Goal: Obtain resource: Download file/media

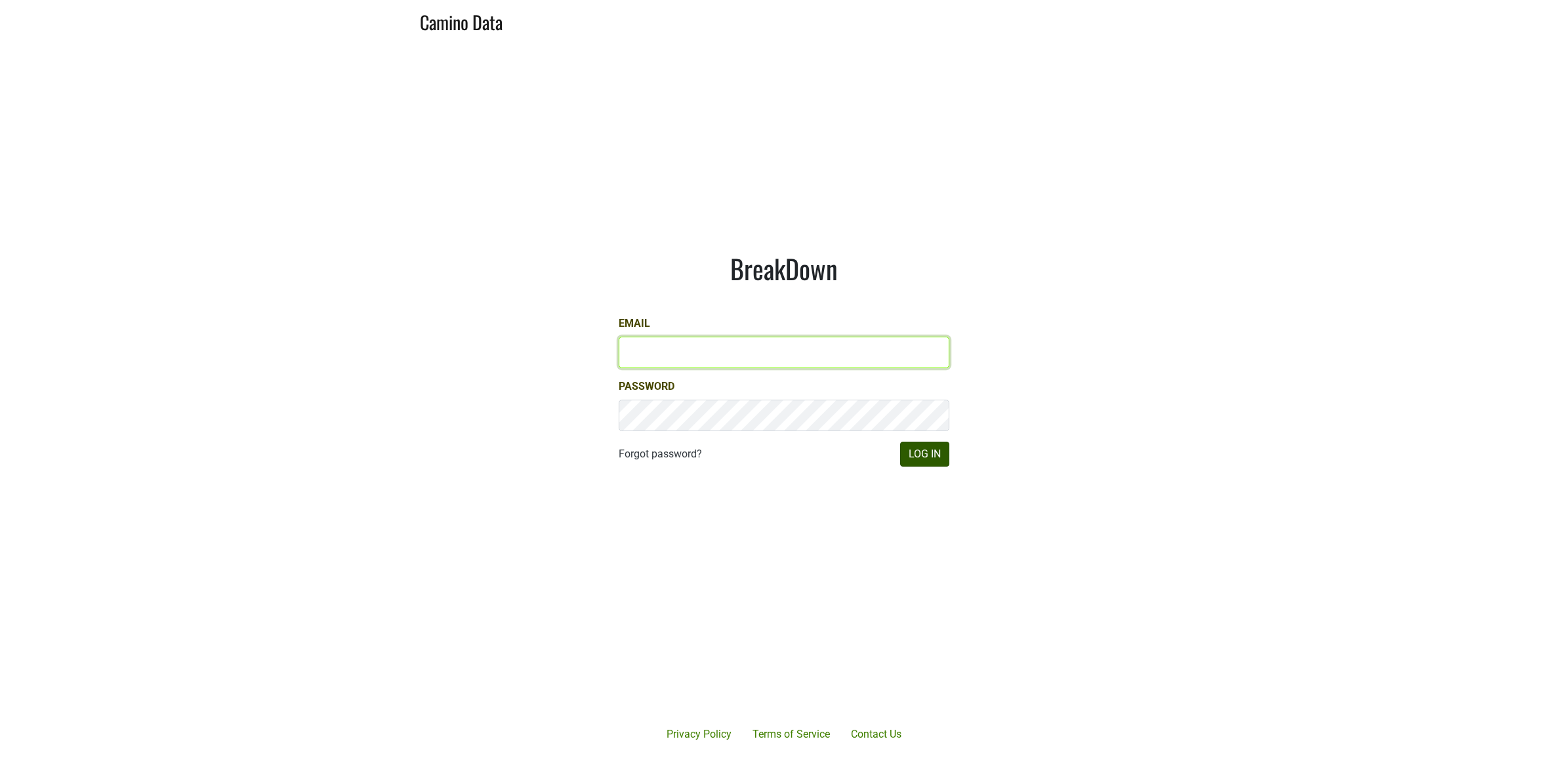
type input "[PERSON_NAME][EMAIL_ADDRESS][DOMAIN_NAME]"
click at [928, 457] on button "Log In" at bounding box center [925, 454] width 50 height 25
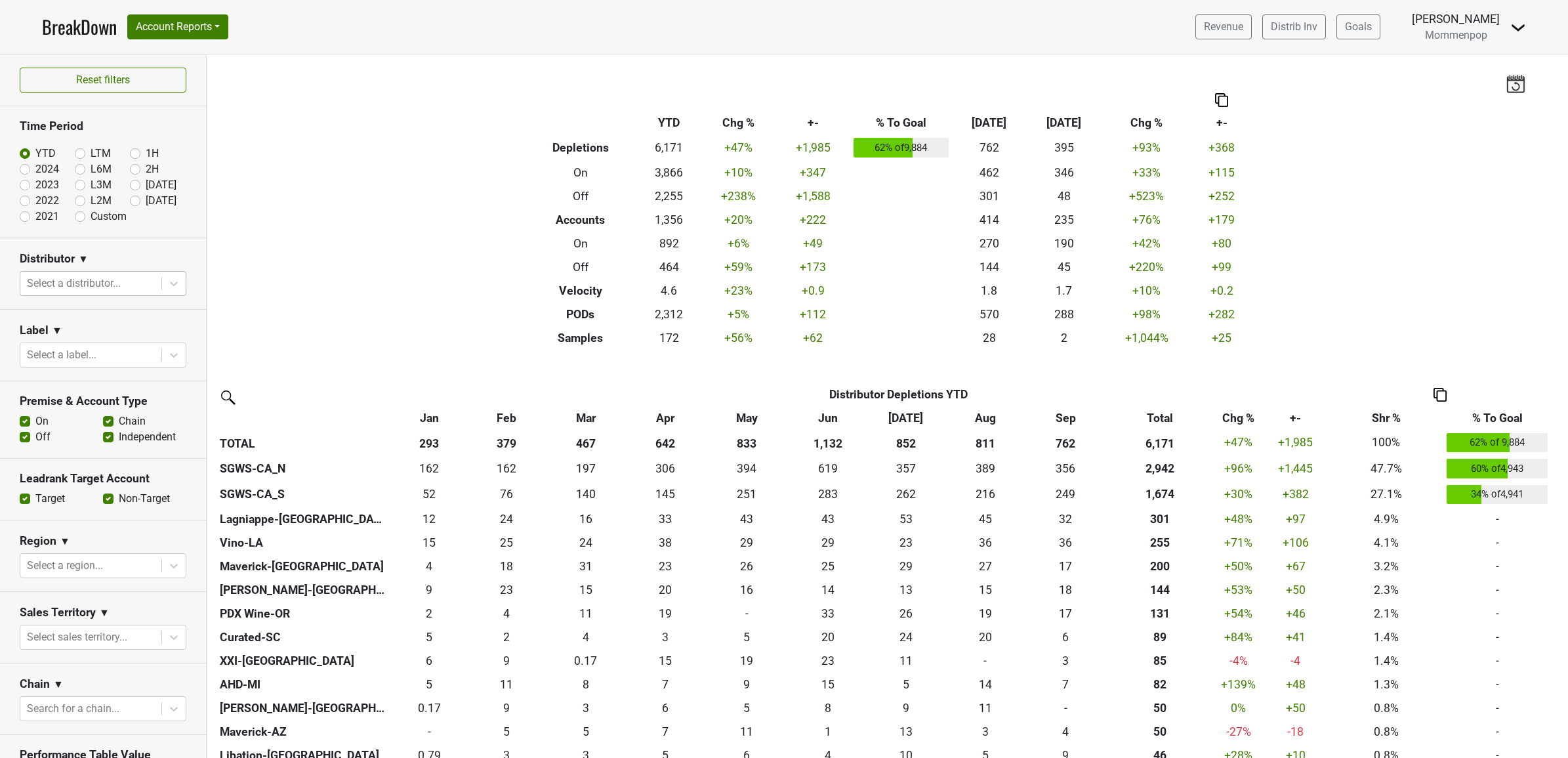
click at [91, 290] on div at bounding box center [91, 283] width 128 height 18
type input "ca"
click at [83, 310] on div "SGWS-CA_N" at bounding box center [96, 319] width 154 height 26
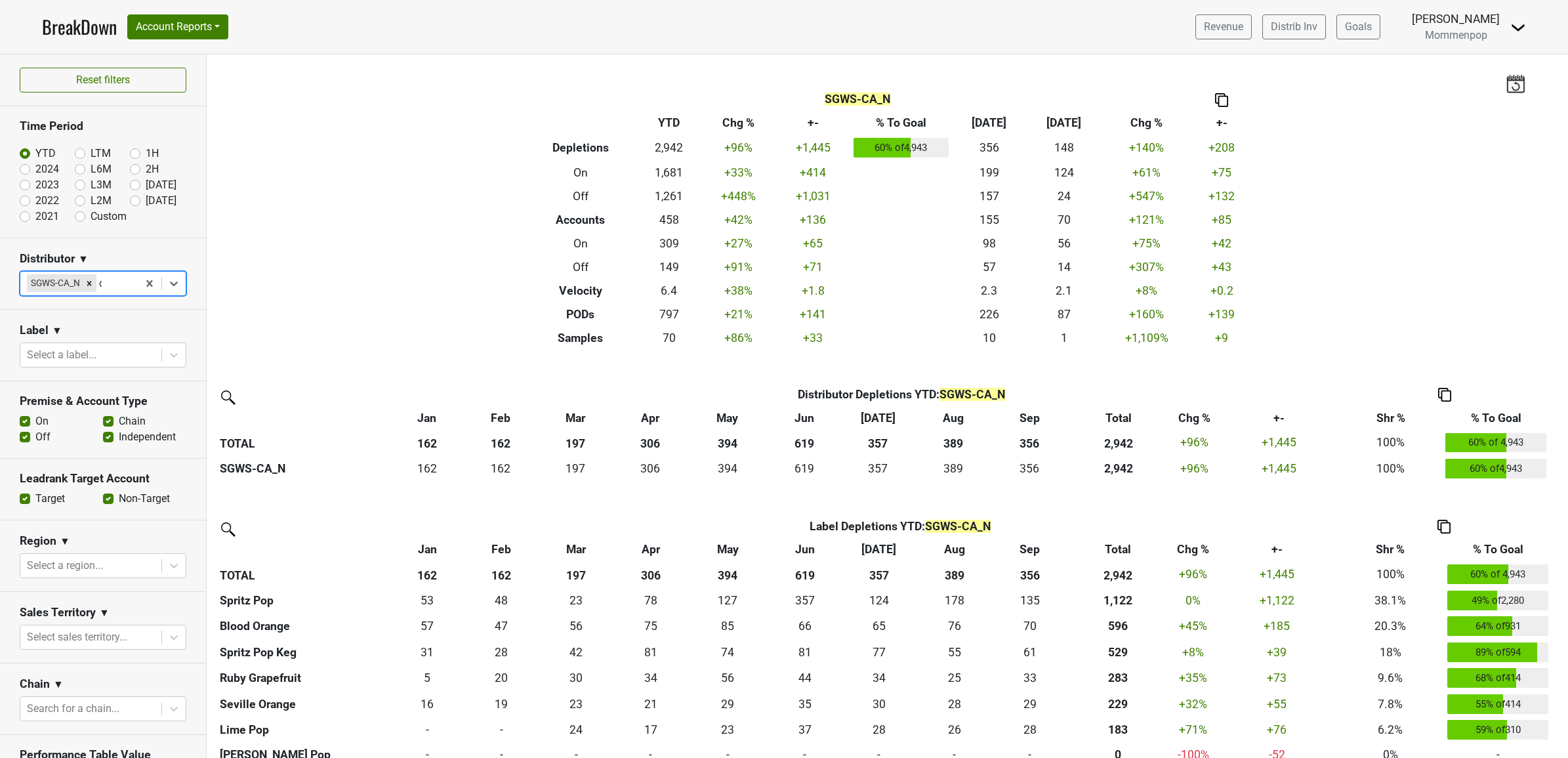
type input "ca"
click at [86, 331] on div "SGWS-CA_S" at bounding box center [96, 319] width 154 height 26
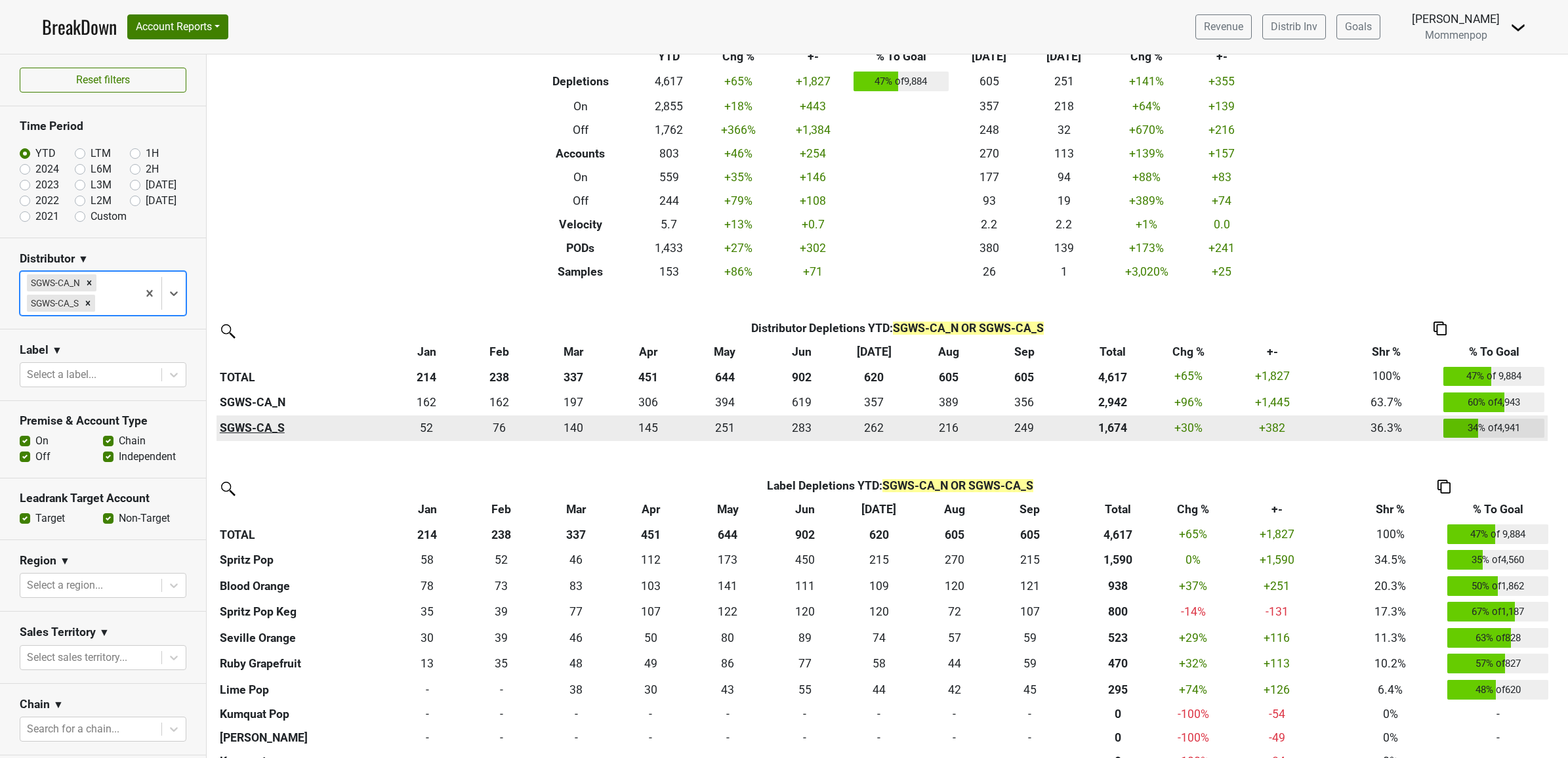
scroll to position [82, 0]
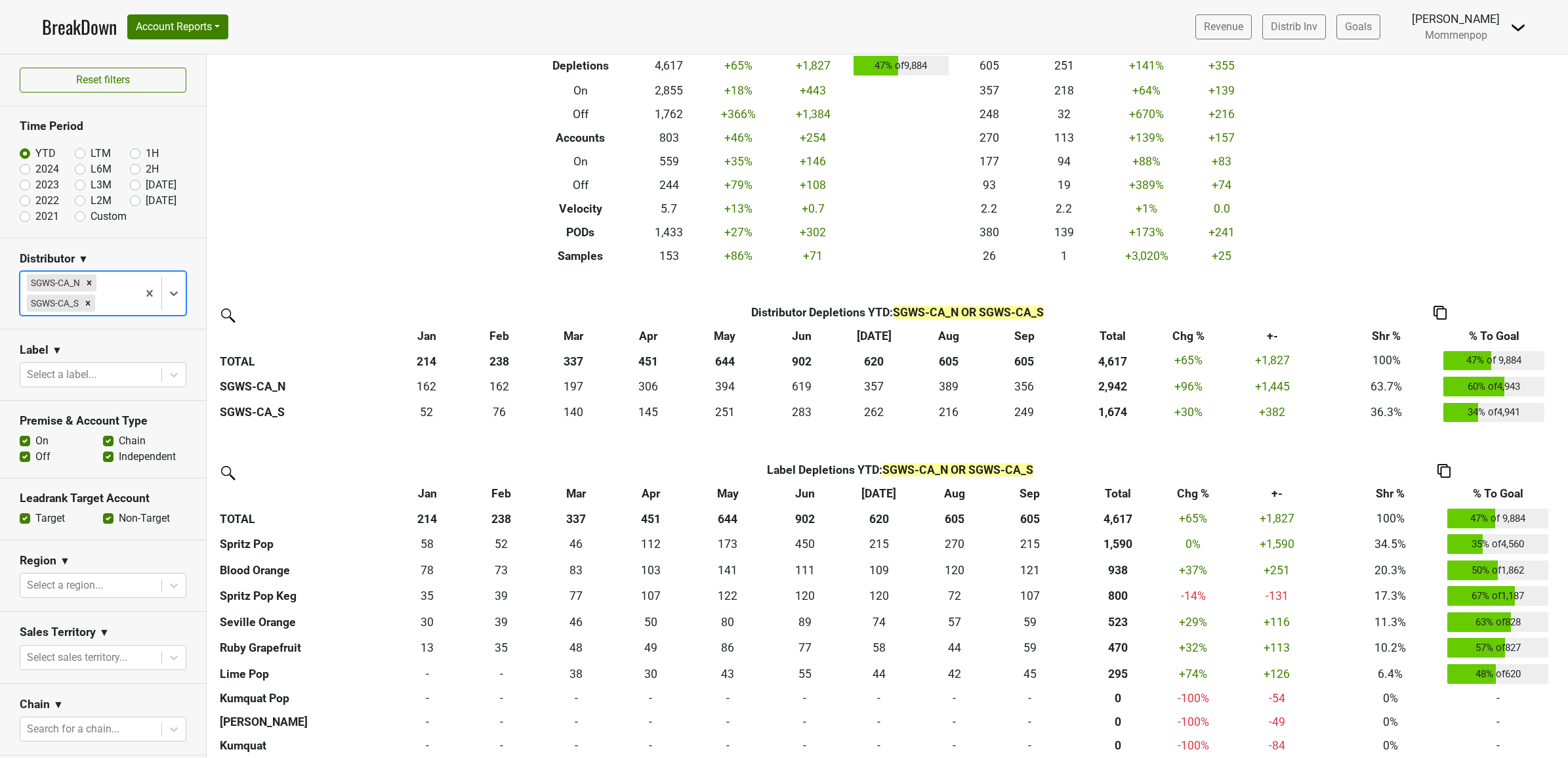
click at [1441, 312] on img at bounding box center [1440, 313] width 13 height 14
click at [1448, 291] on div "Export to Excel" at bounding box center [1440, 288] width 67 height 19
click at [113, 343] on section "Label ▼ Select a label..." at bounding box center [103, 365] width 206 height 71
click at [70, 736] on body "BreakDown Account Reports SuperRanker Map Award Progress Chain Compliance CRM N…" at bounding box center [784, 379] width 1568 height 758
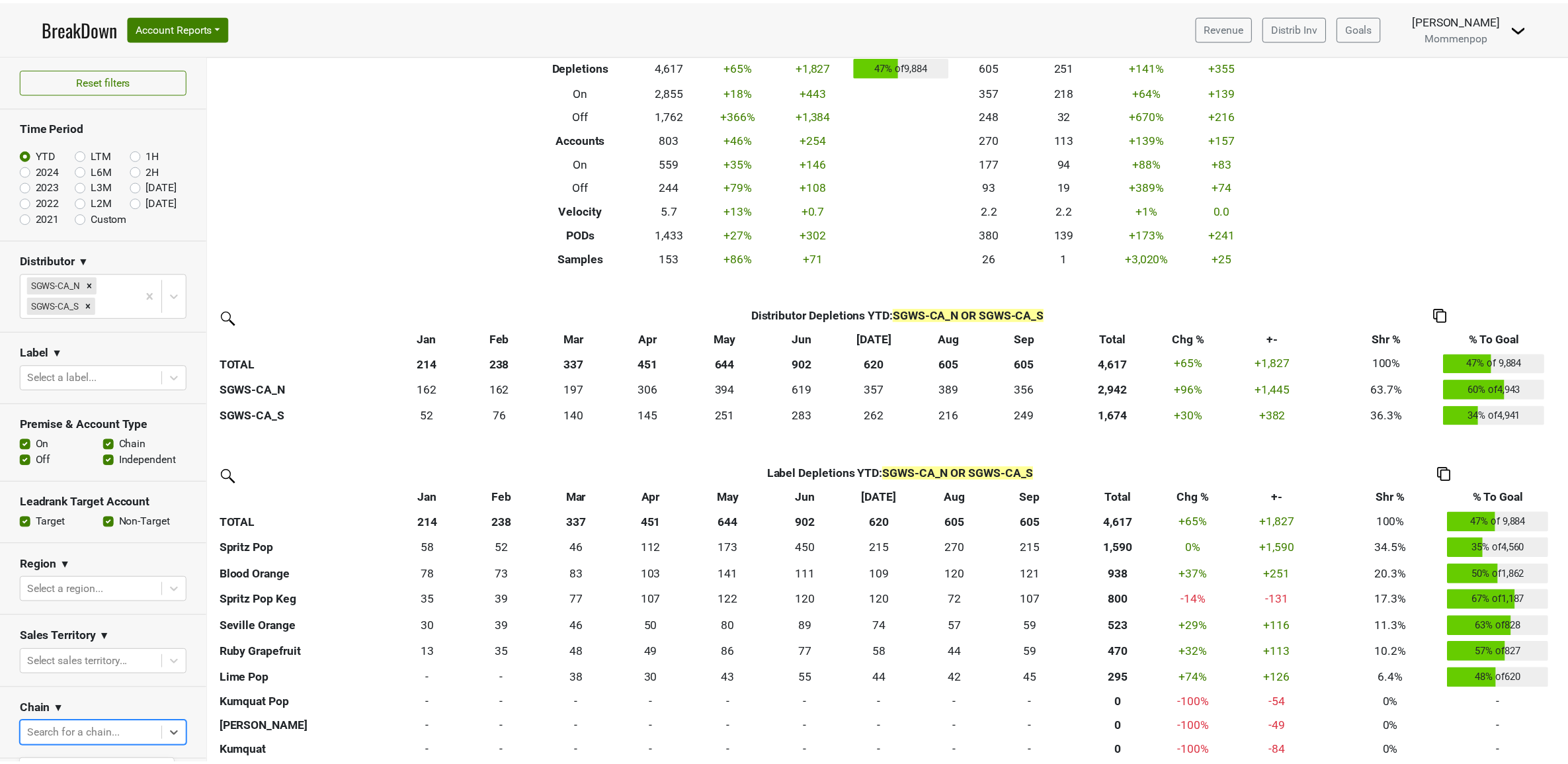
scroll to position [28, 0]
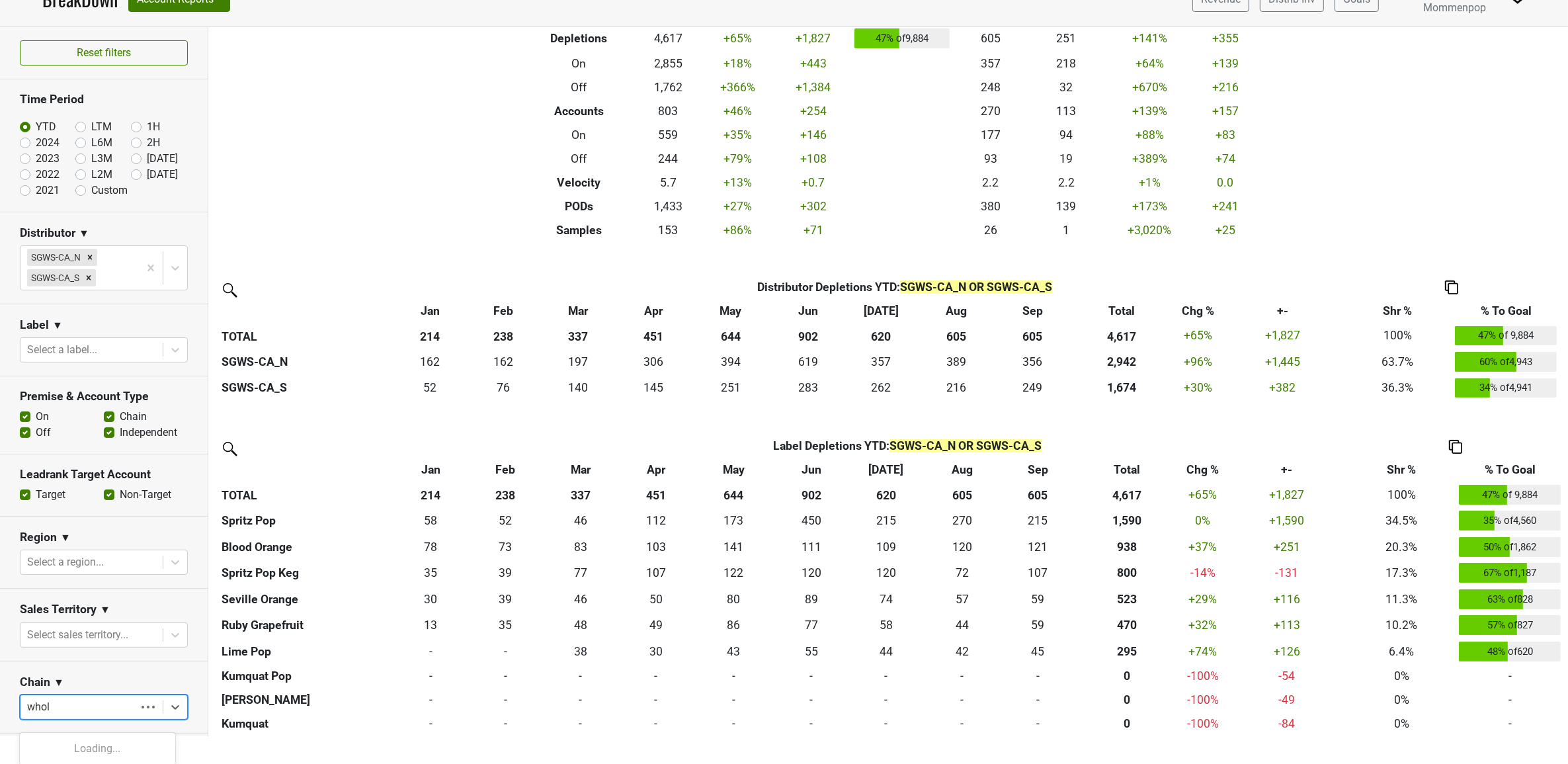
type input "whole"
click at [70, 742] on div "Whole Foods Market" at bounding box center [97, 749] width 155 height 27
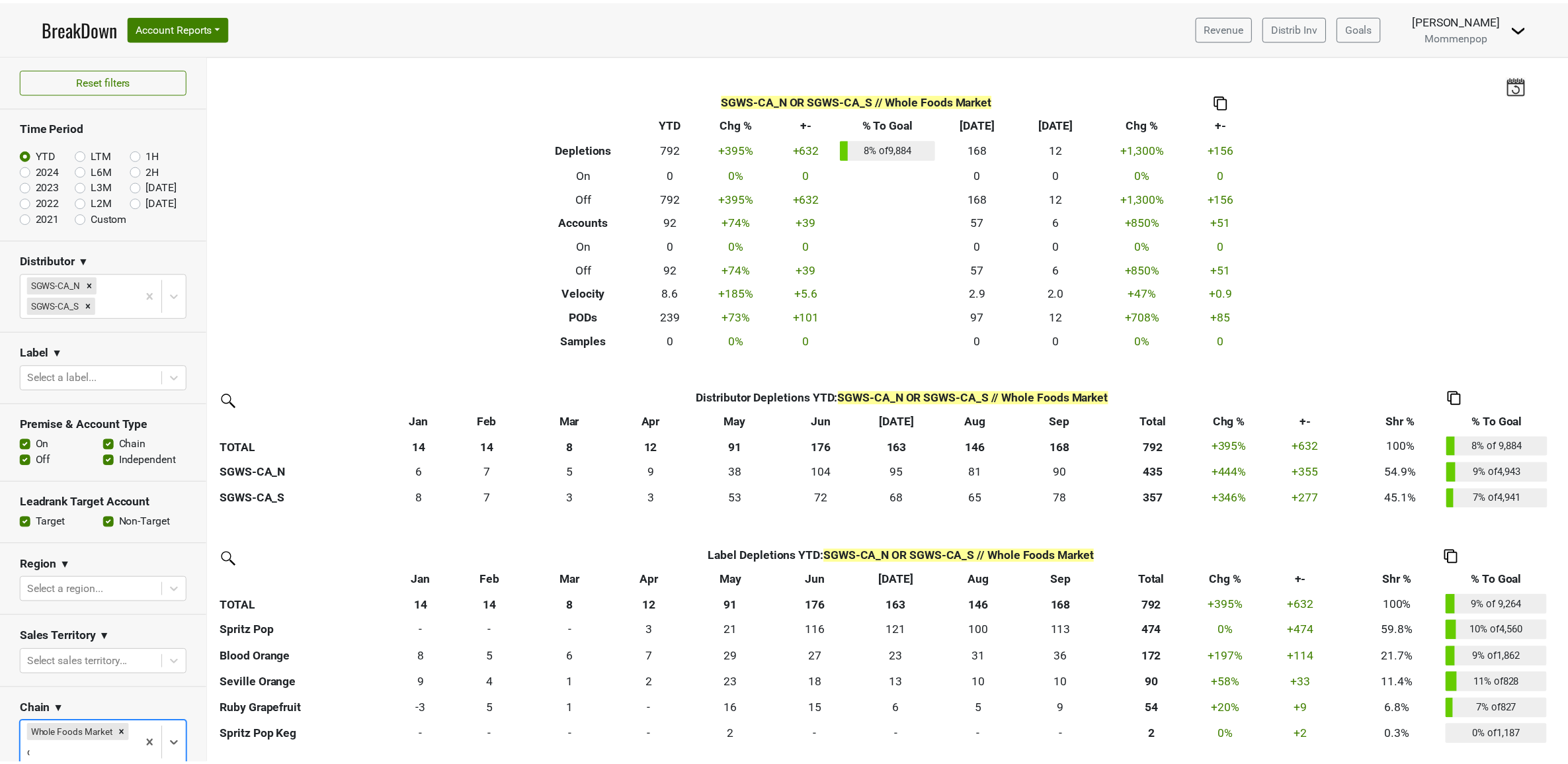
scroll to position [5, 0]
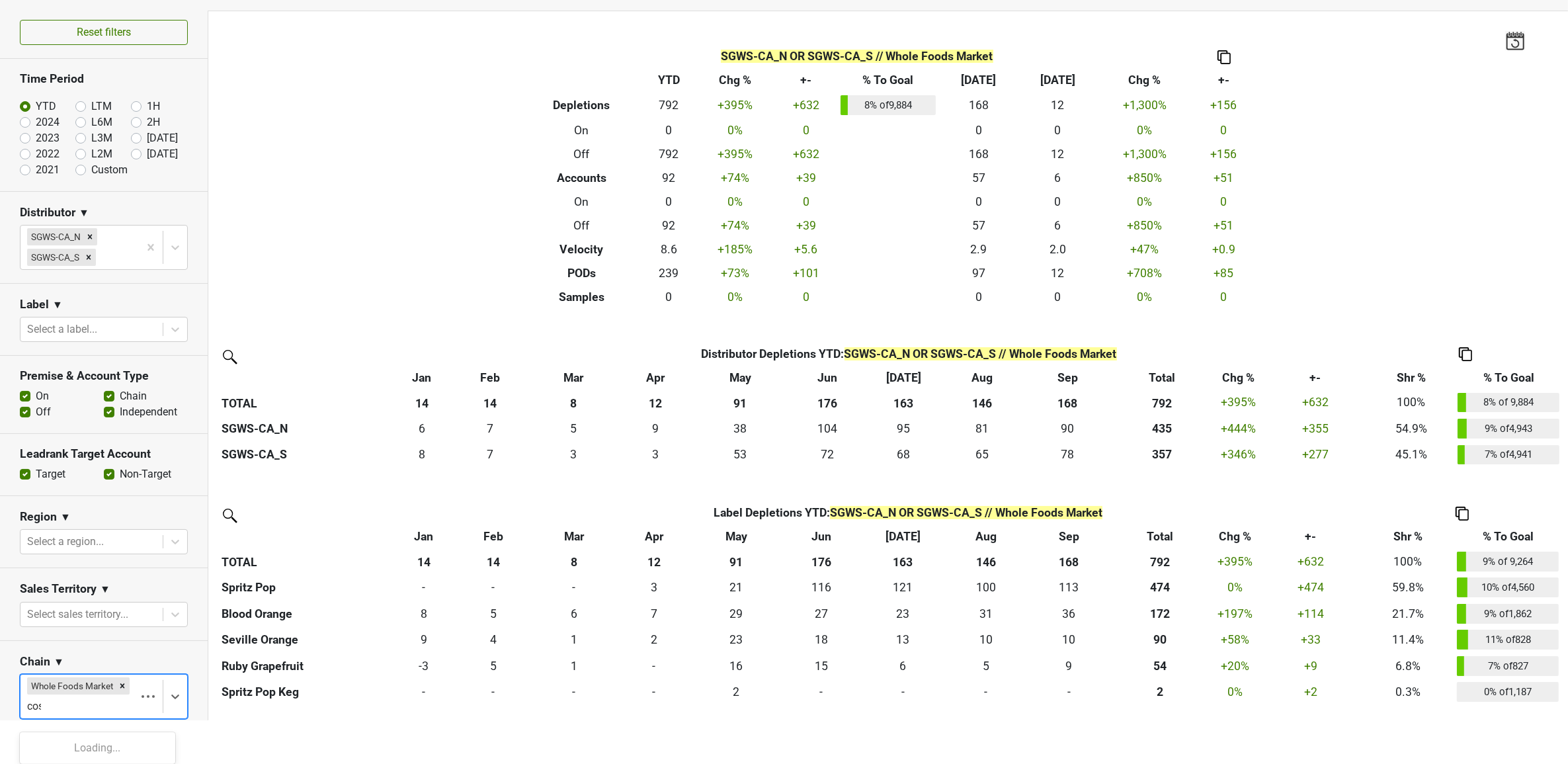
type input "cost"
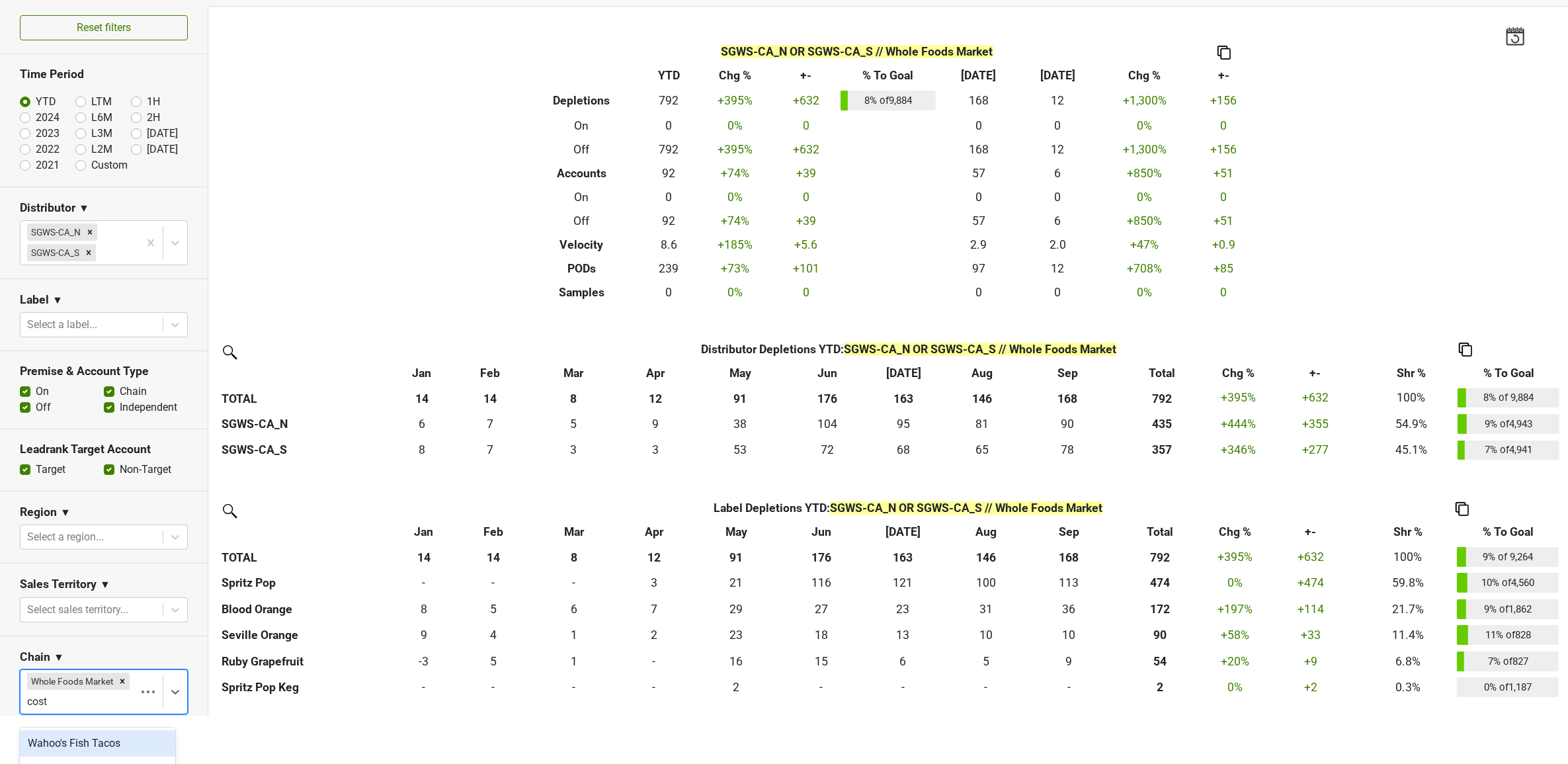
scroll to position [44, 0]
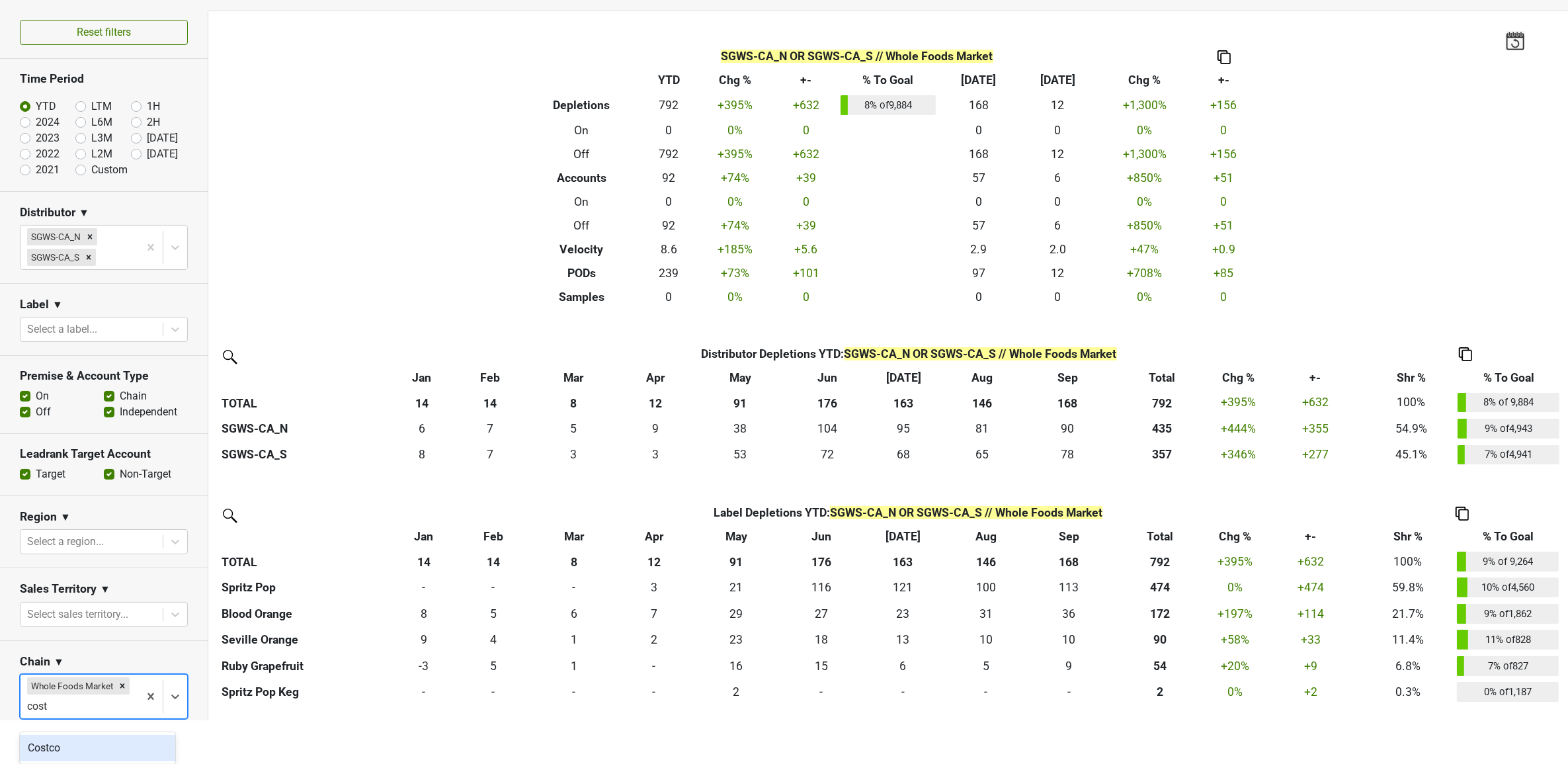
click at [70, 742] on div "Costco" at bounding box center [97, 748] width 155 height 27
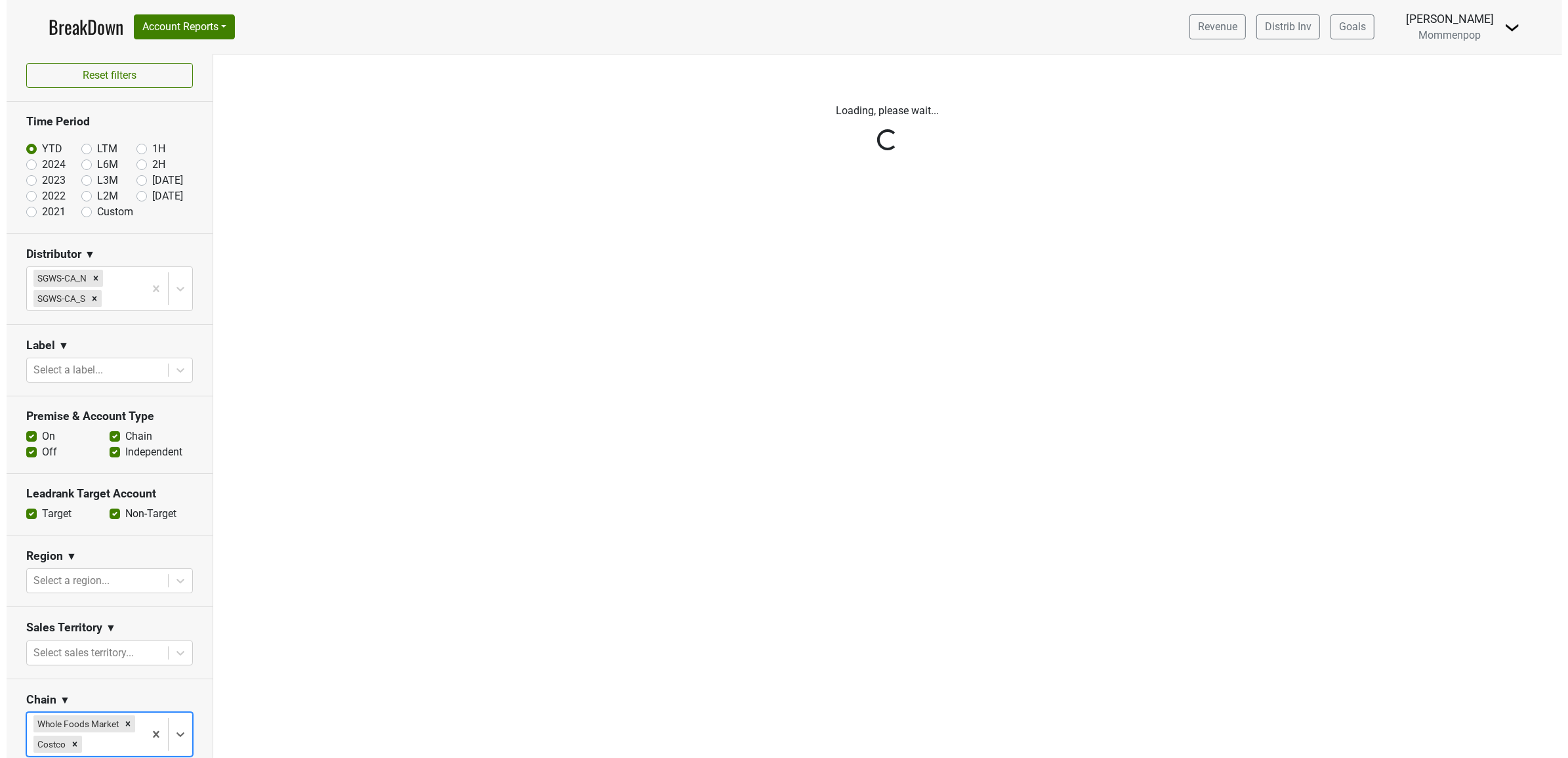
scroll to position [0, 0]
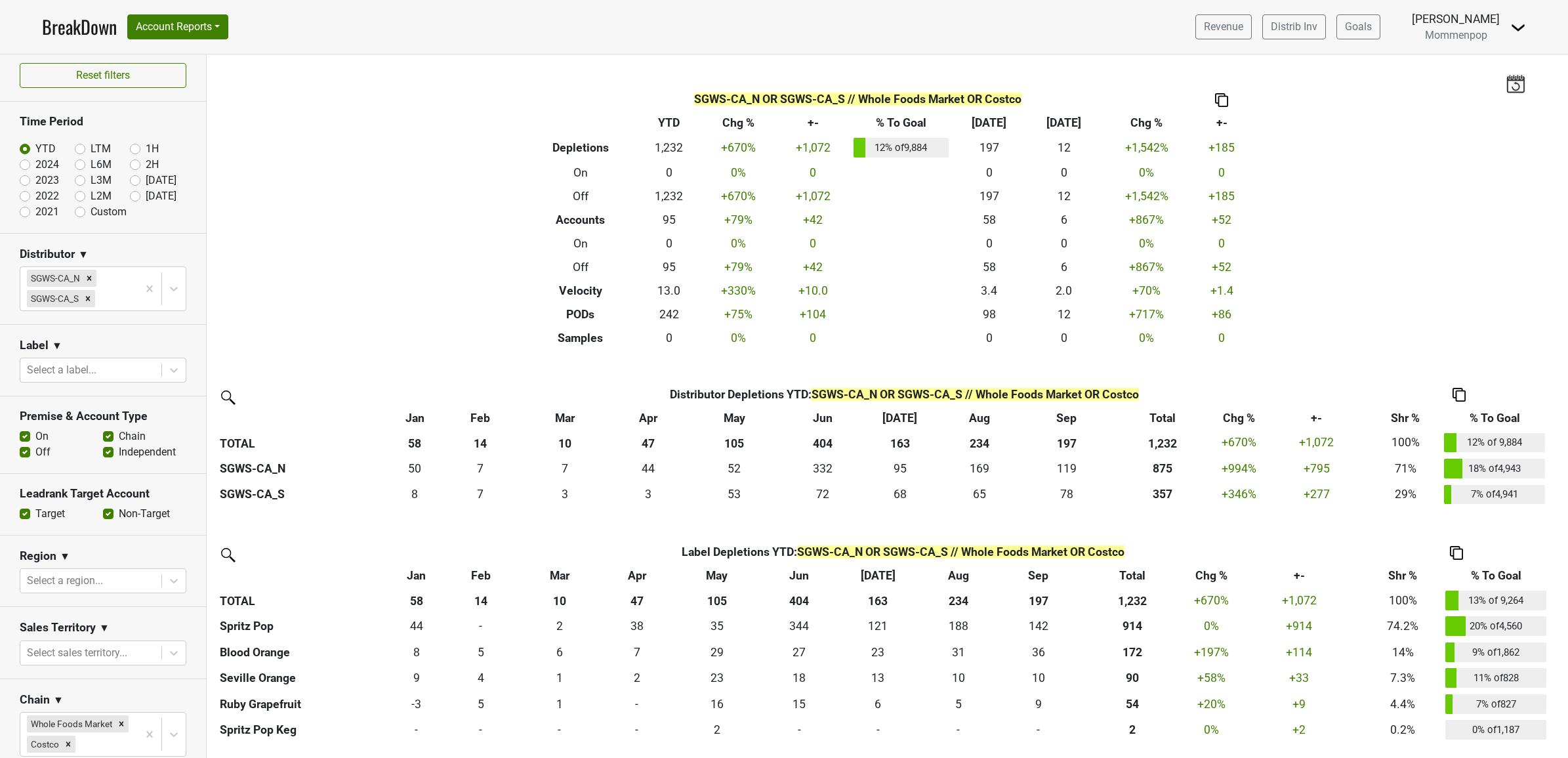
drag, startPoint x: 25, startPoint y: 162, endPoint x: 137, endPoint y: 181, distance: 113.6
click at [35, 162] on label "2024" at bounding box center [47, 165] width 23 height 16
click at [25, 162] on input "2024" at bounding box center [46, 163] width 53 height 13
radio input "true"
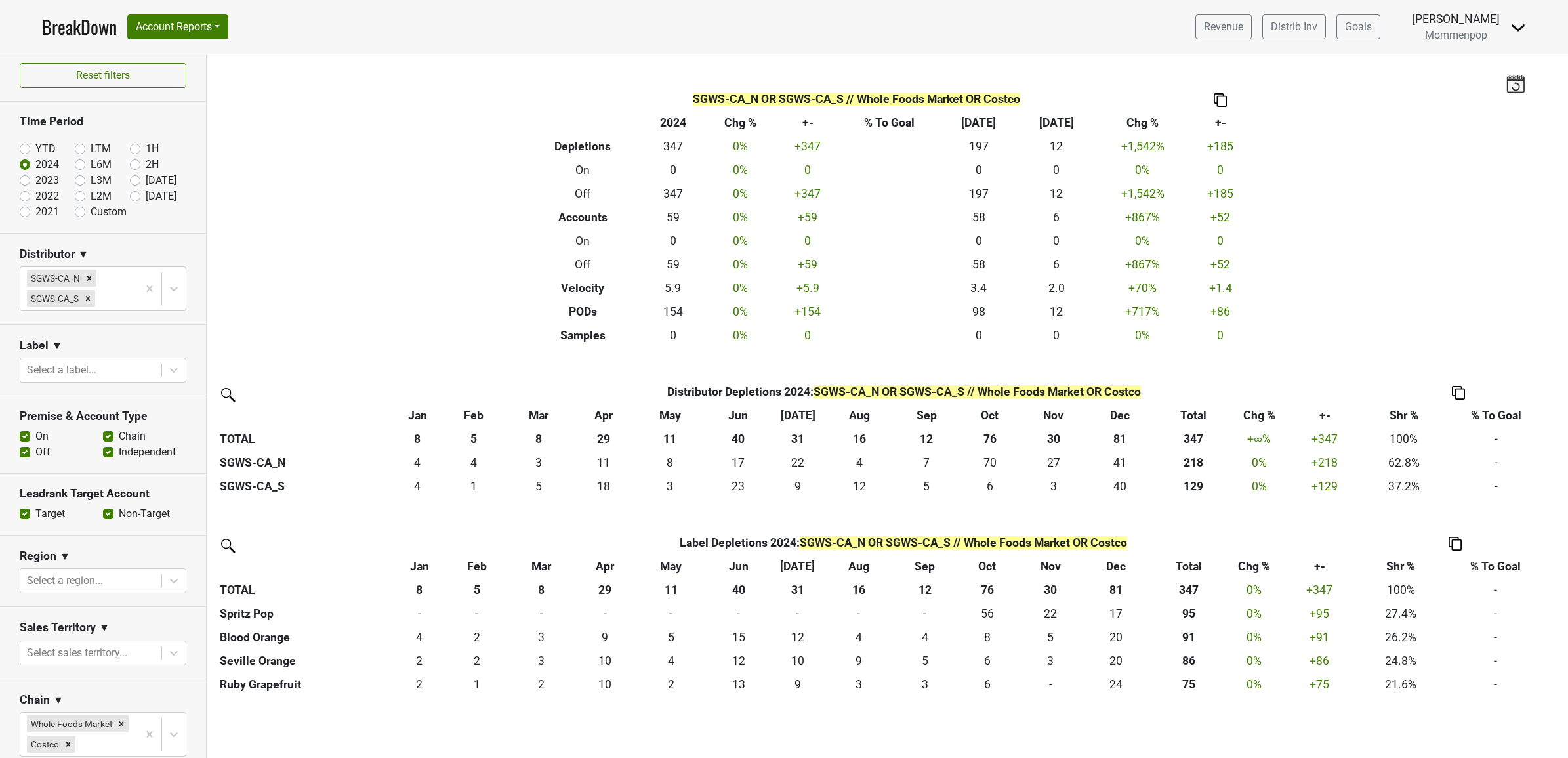
scroll to position [169, 0]
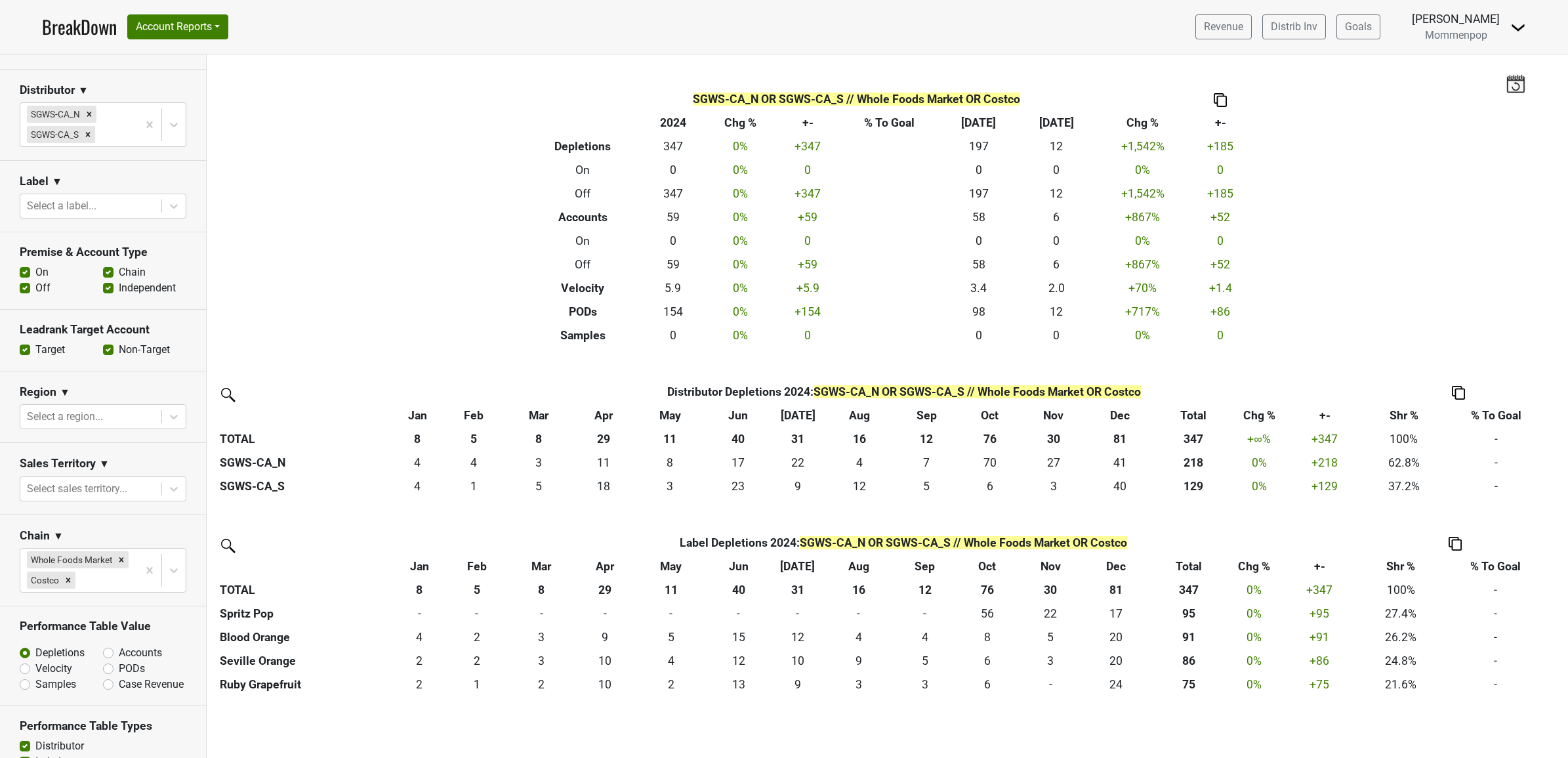
drag, startPoint x: 109, startPoint y: 564, endPoint x: 80, endPoint y: 585, distance: 35.8
click at [117, 564] on icon "Remove Whole Foods Market" at bounding box center [122, 560] width 9 height 9
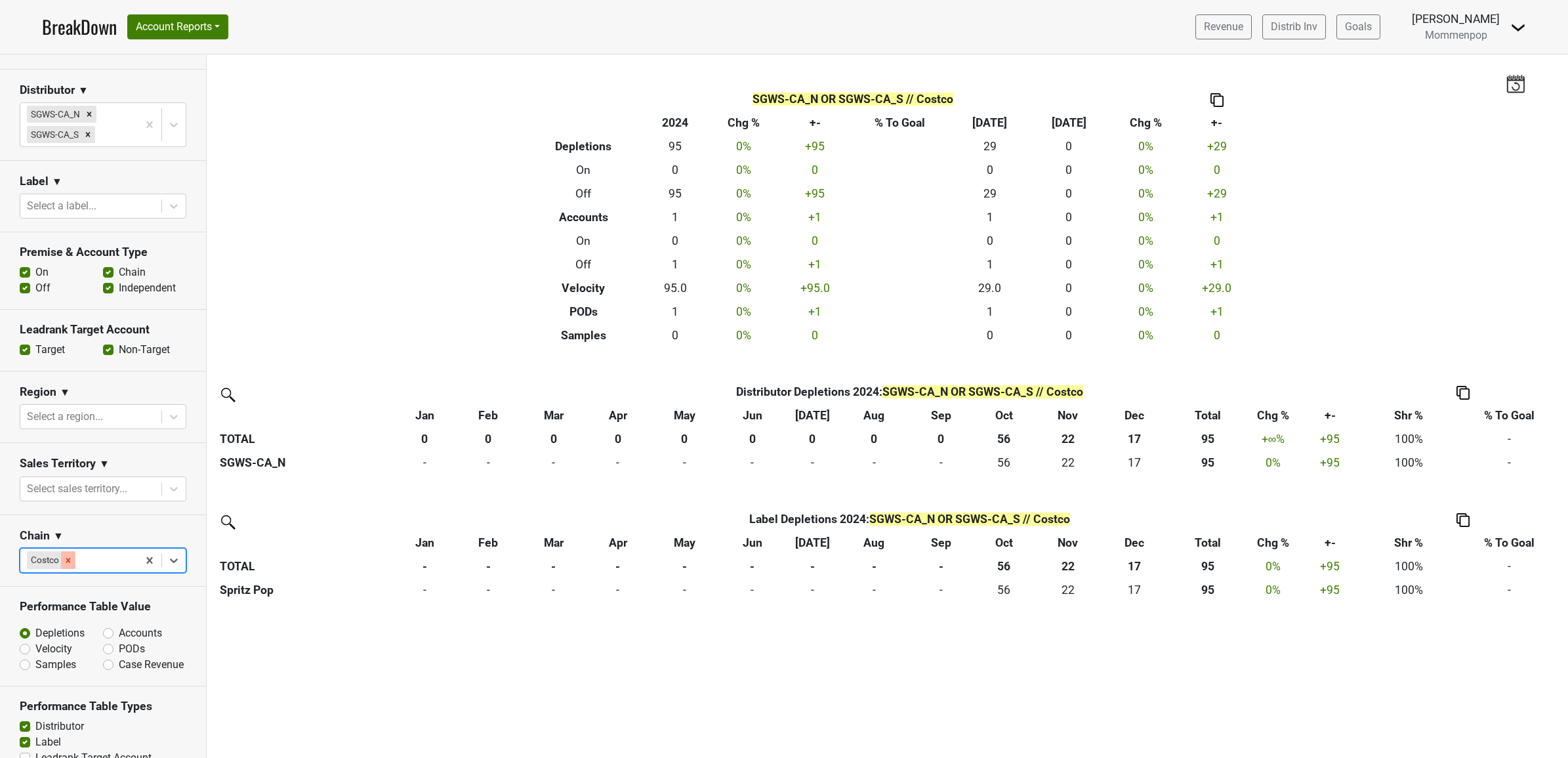
click at [65, 565] on icon "Remove Costco" at bounding box center [68, 560] width 9 height 9
